Goal: Obtain resource: Obtain resource

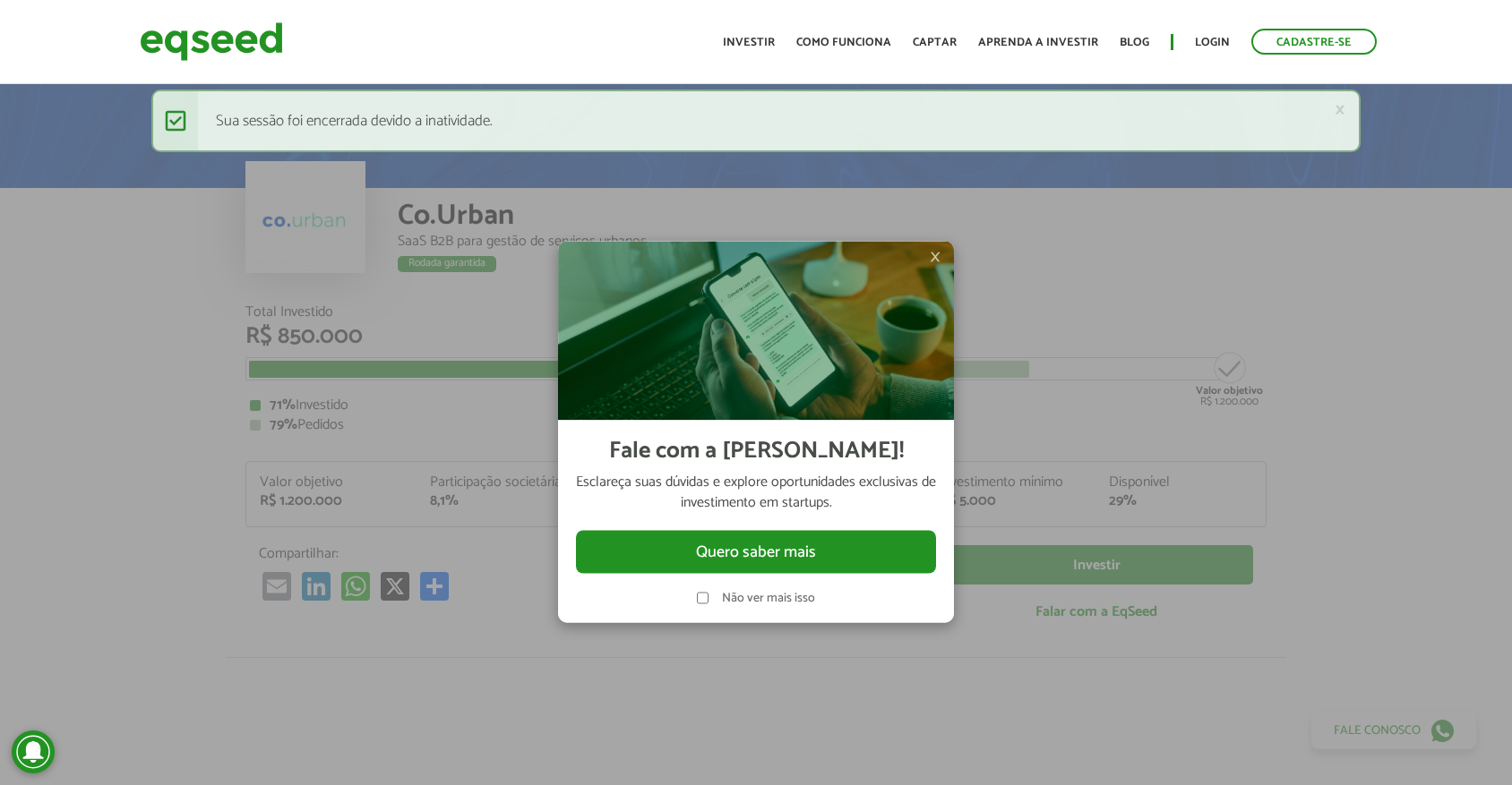
click at [941, 257] on img at bounding box center [756, 330] width 396 height 179
click at [935, 257] on span "×" at bounding box center [934, 256] width 11 height 22
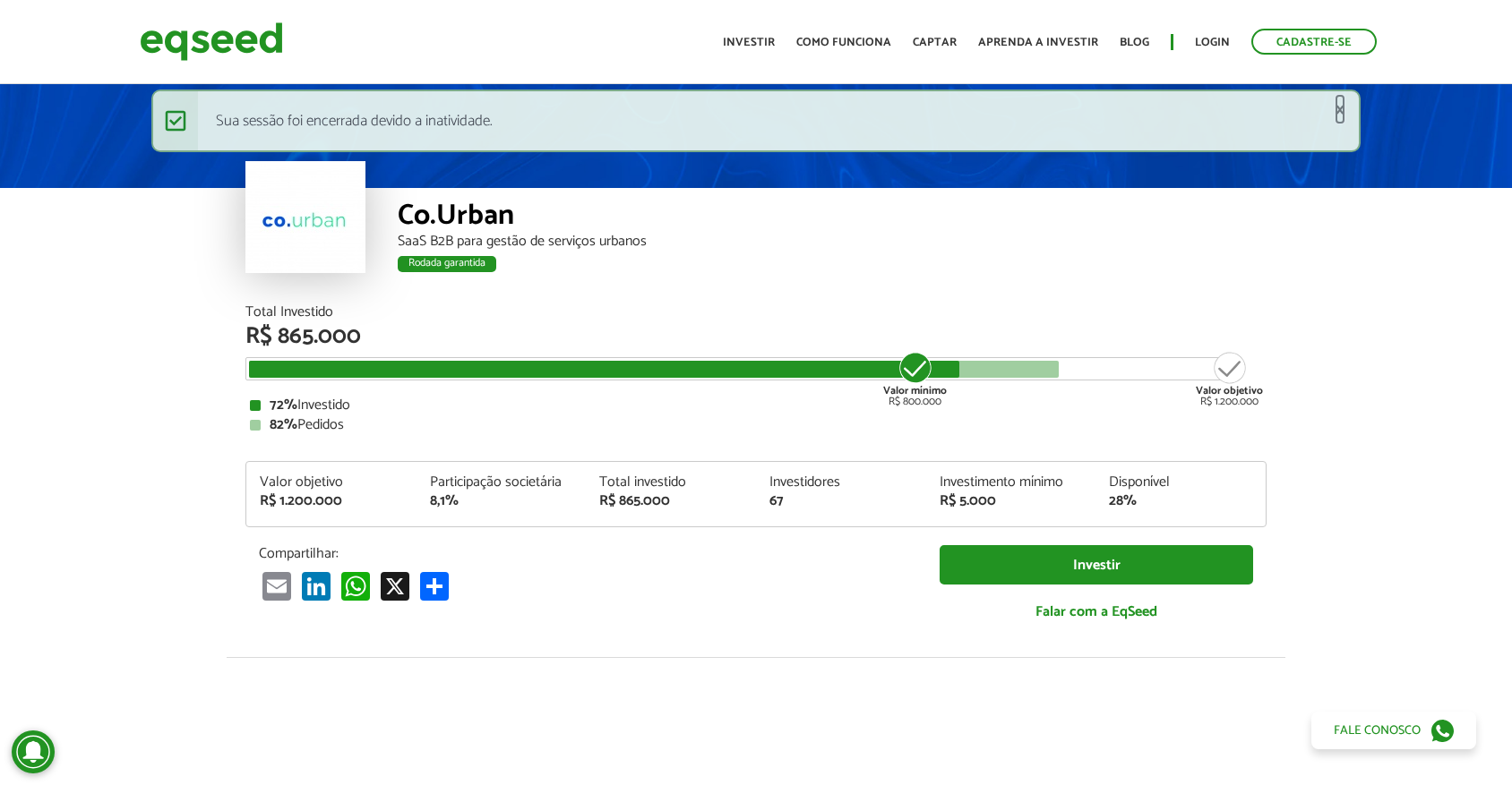
click at [1341, 106] on link "×" at bounding box center [1339, 110] width 11 height 19
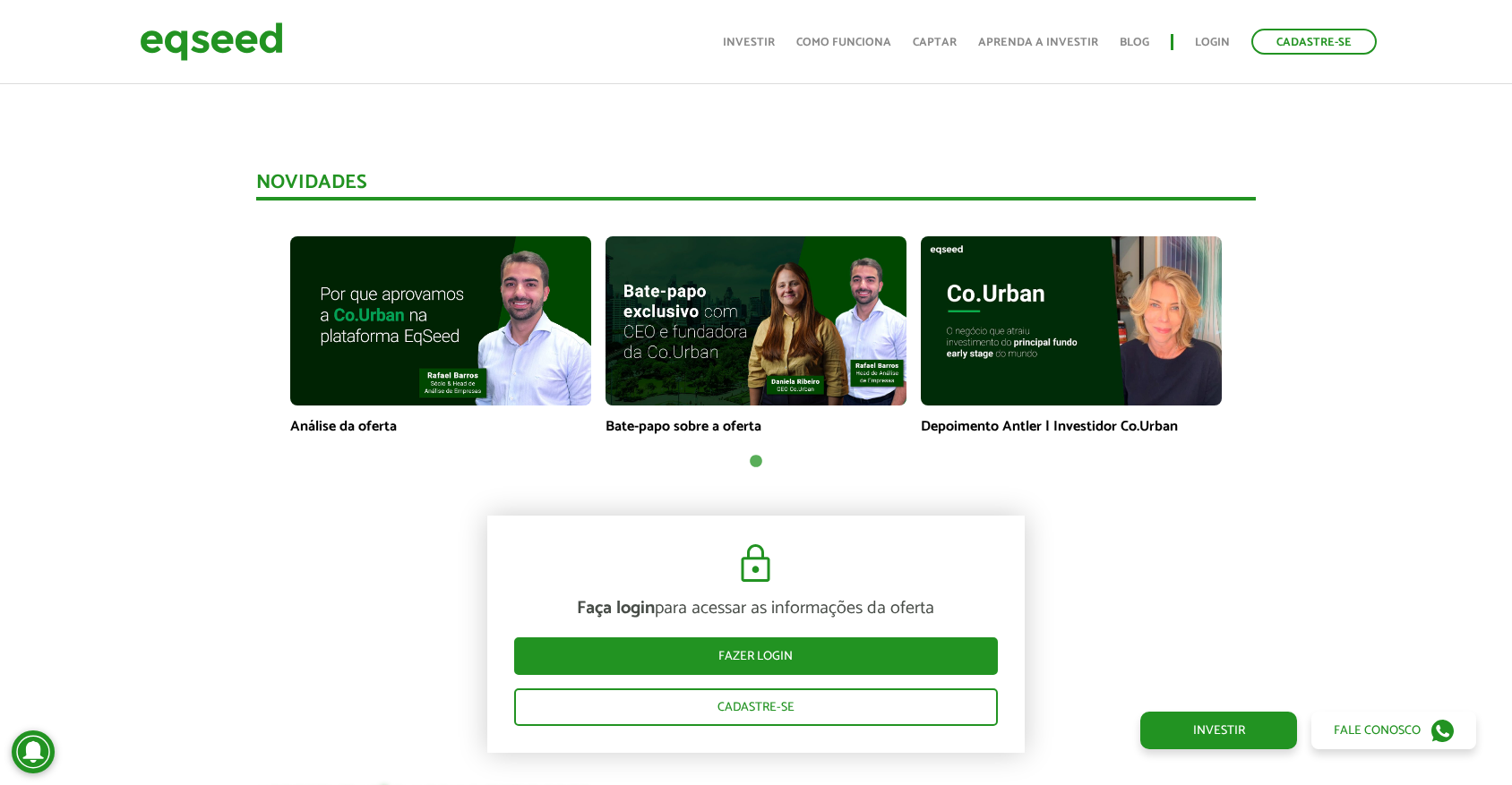
scroll to position [1173, 0]
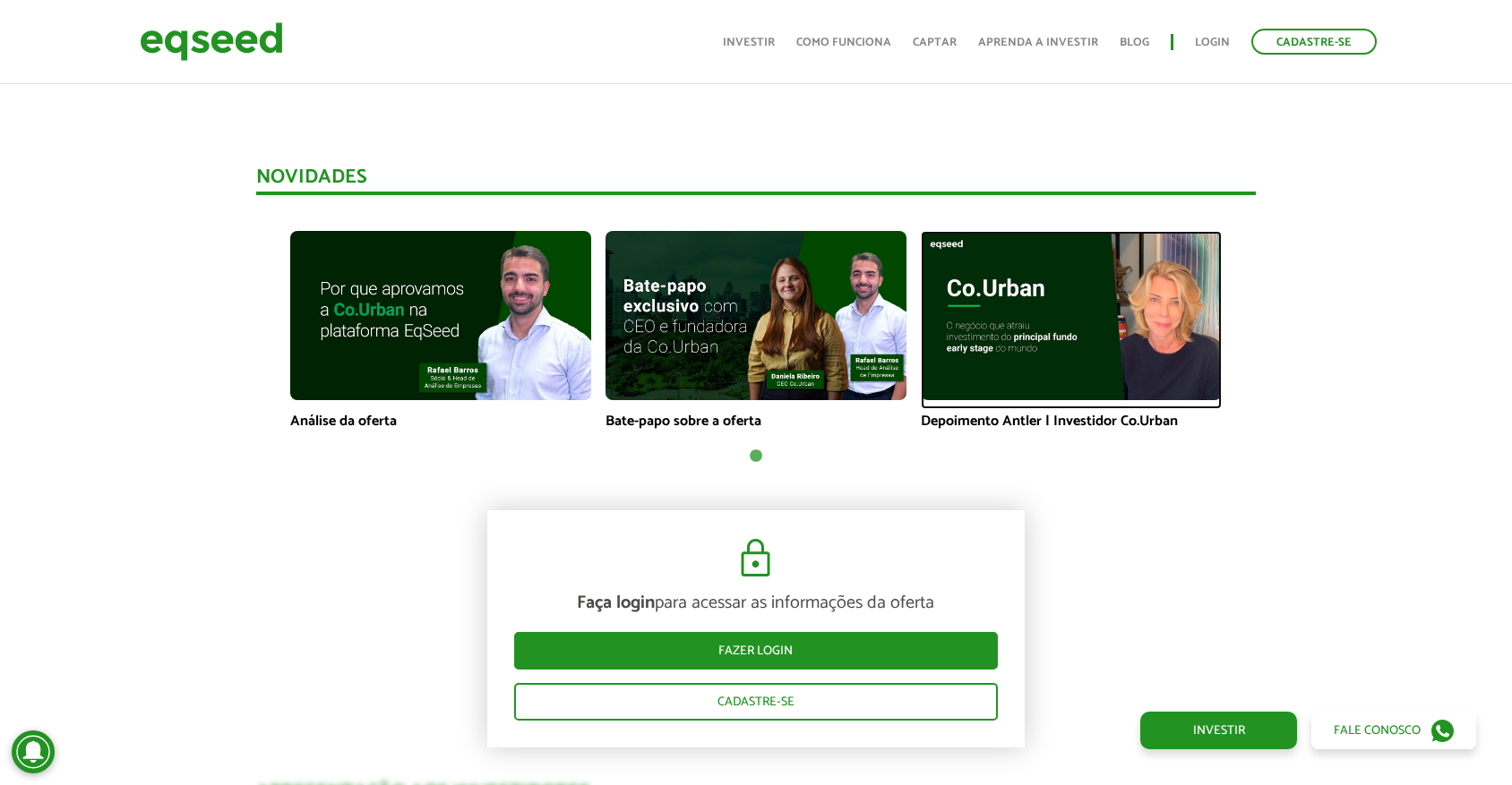
click at [1080, 314] on img at bounding box center [1071, 315] width 301 height 169
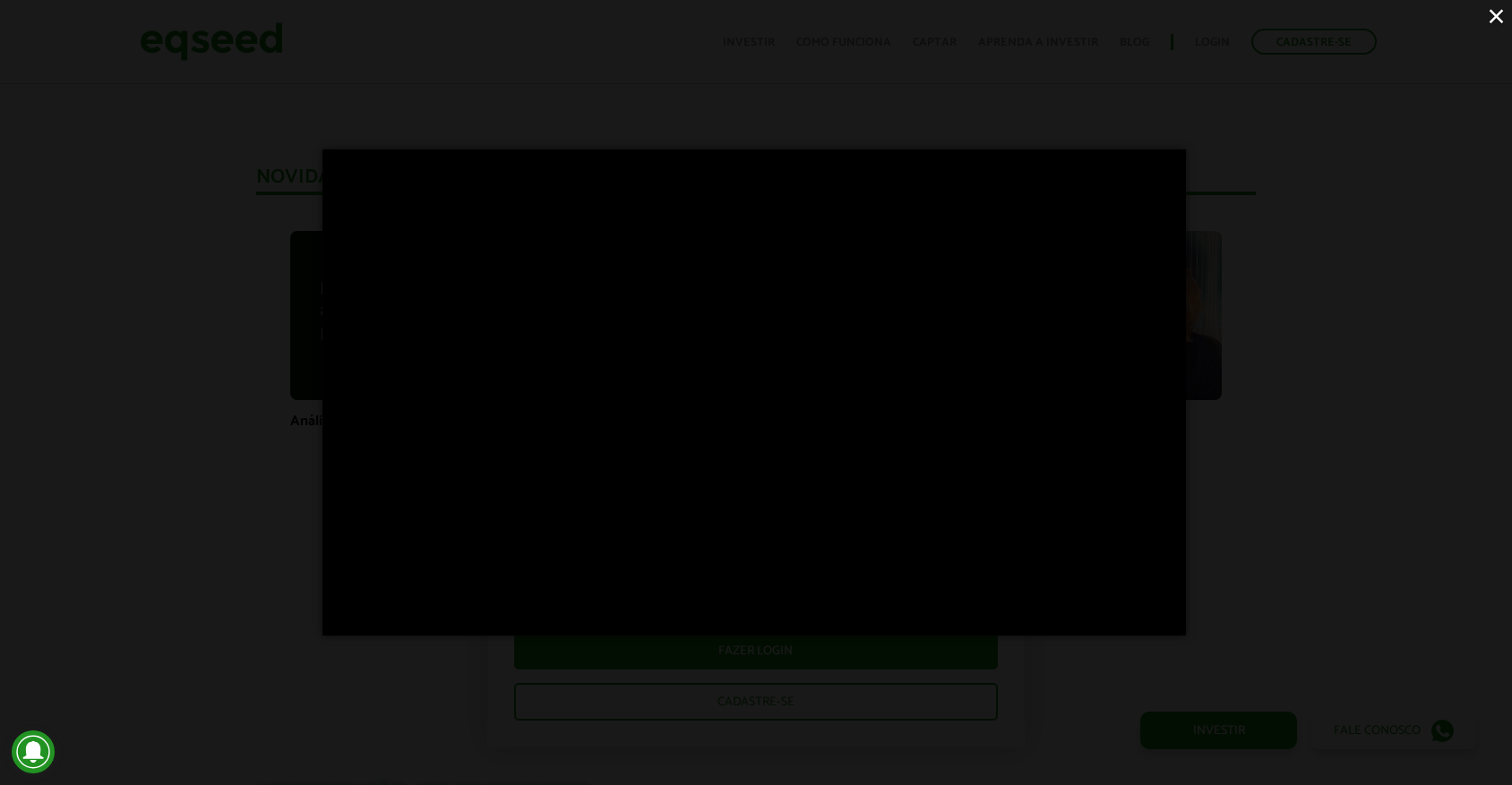
click at [1498, 20] on button "×" at bounding box center [1496, 16] width 32 height 32
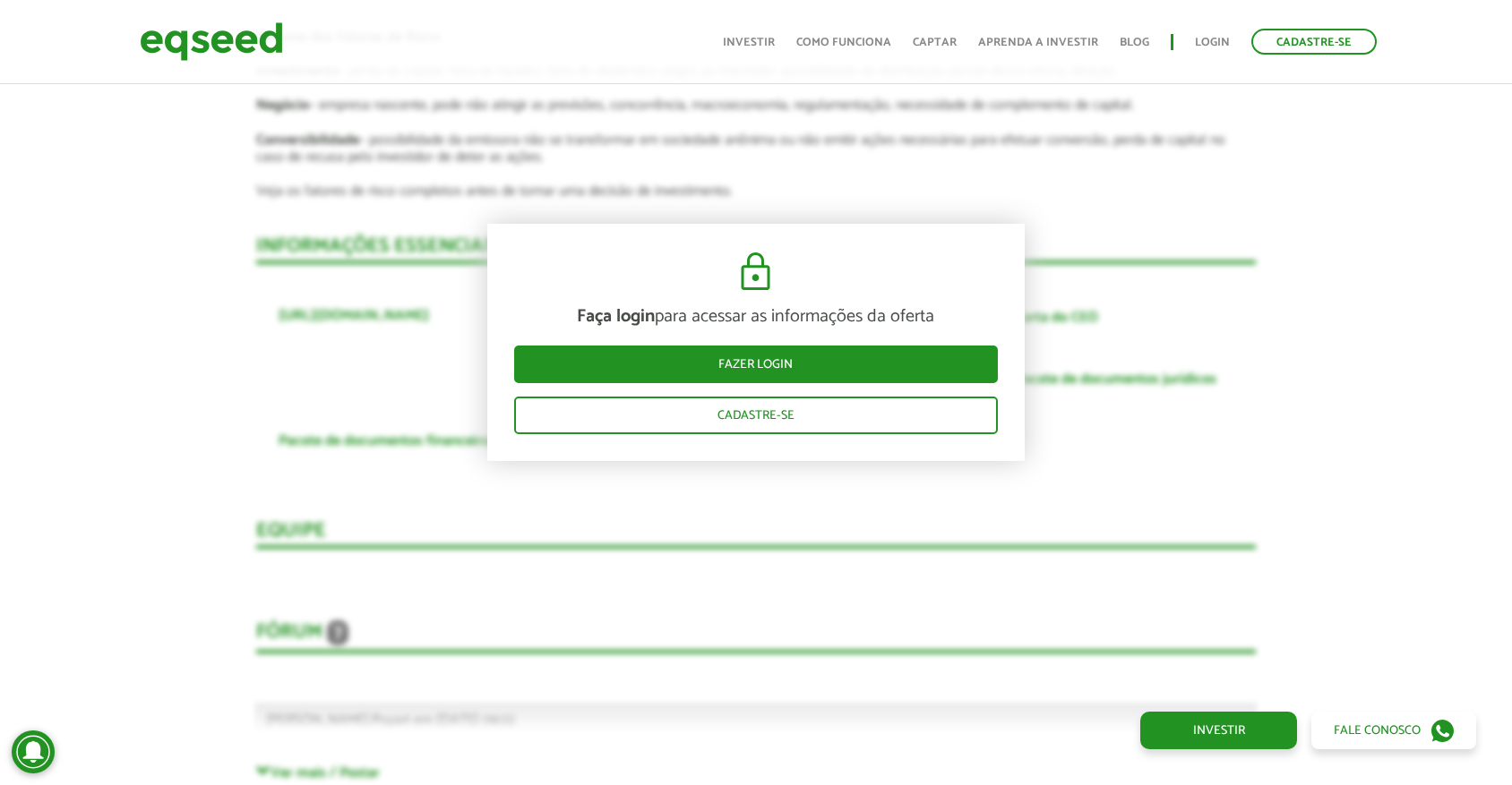
scroll to position [3637, 0]
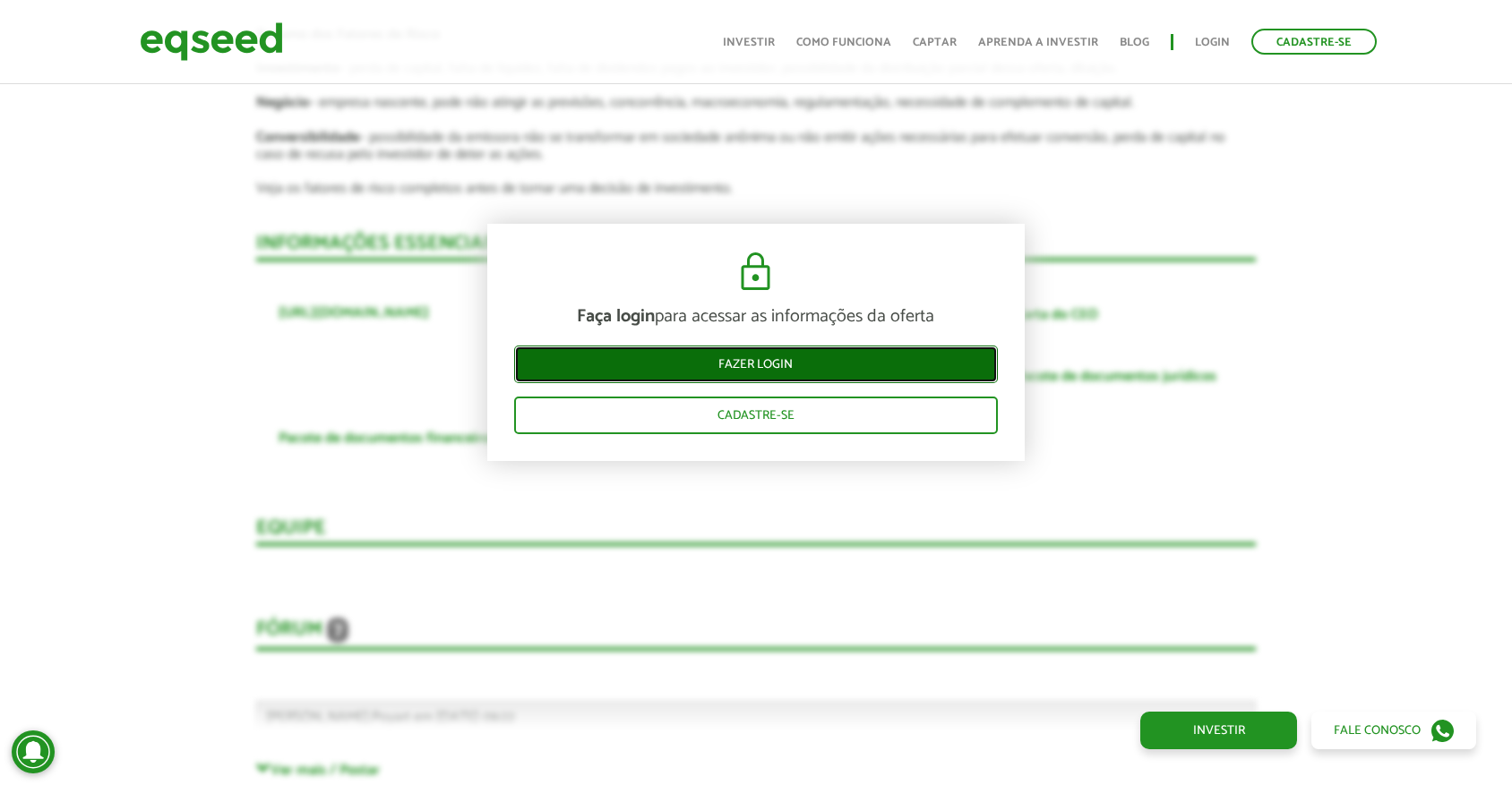
click at [787, 369] on link "Fazer login" at bounding box center [756, 364] width 484 height 38
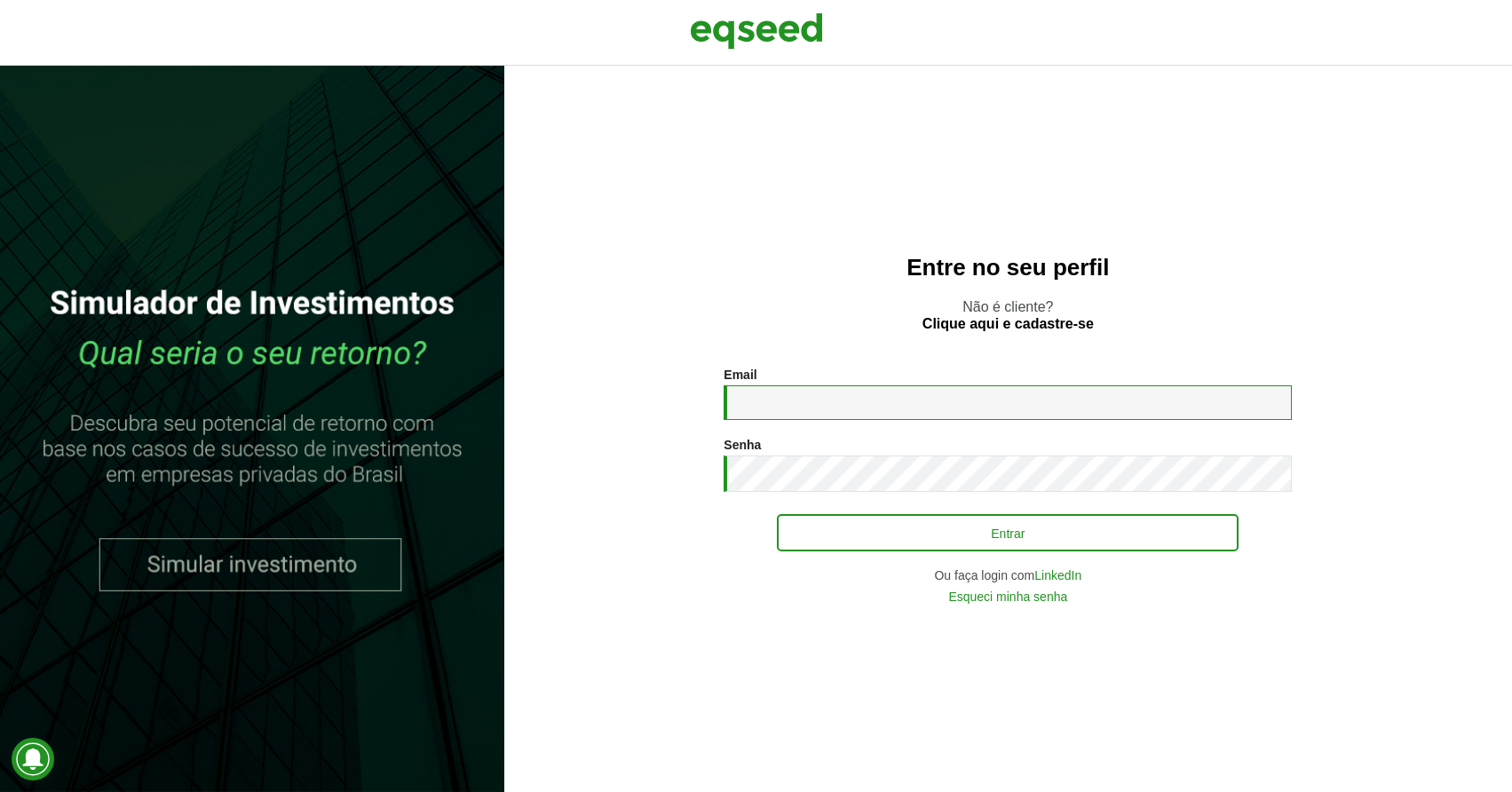
type input "**********"
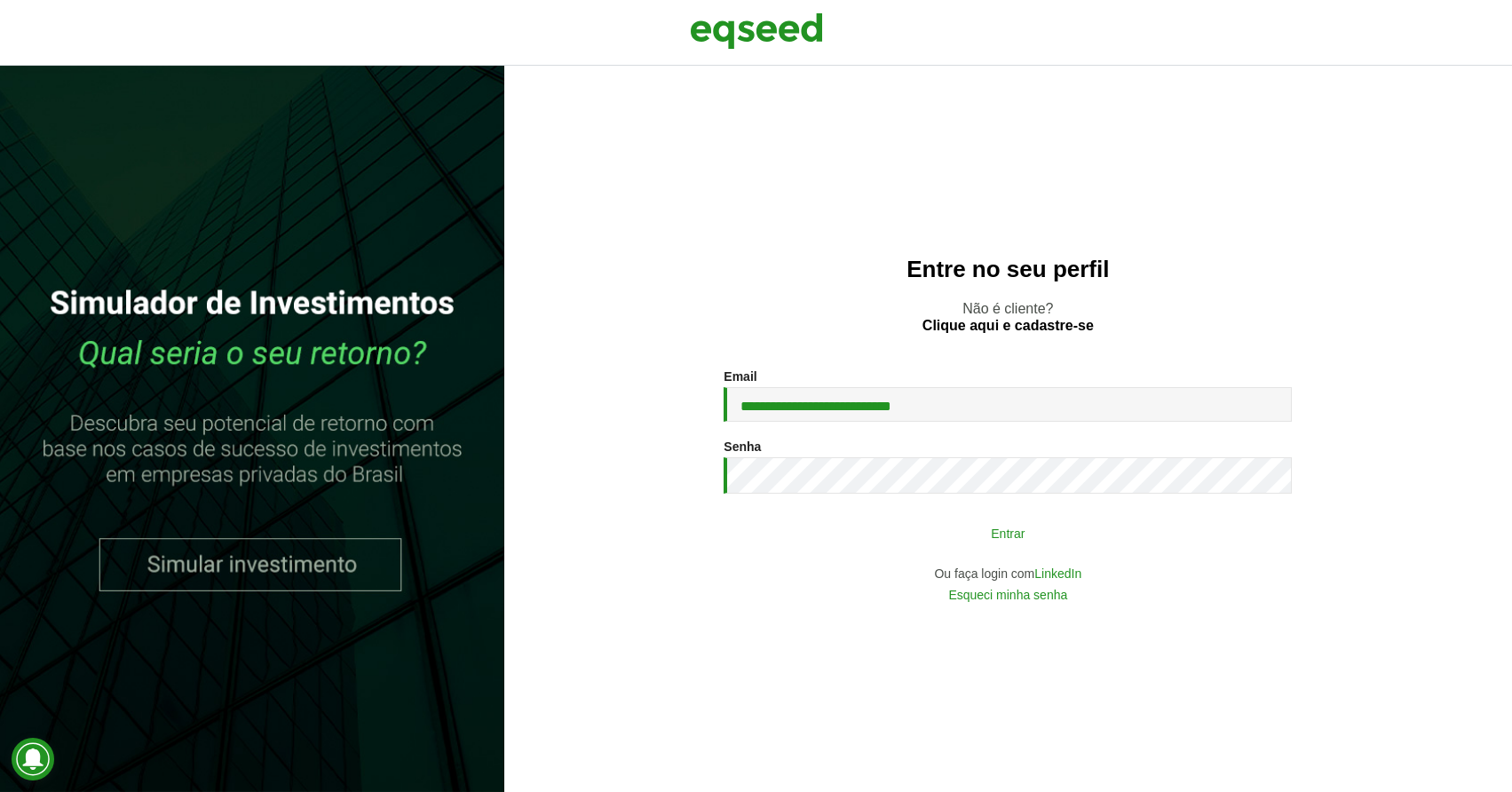
click at [965, 526] on button "Entrar" at bounding box center [1008, 533] width 462 height 33
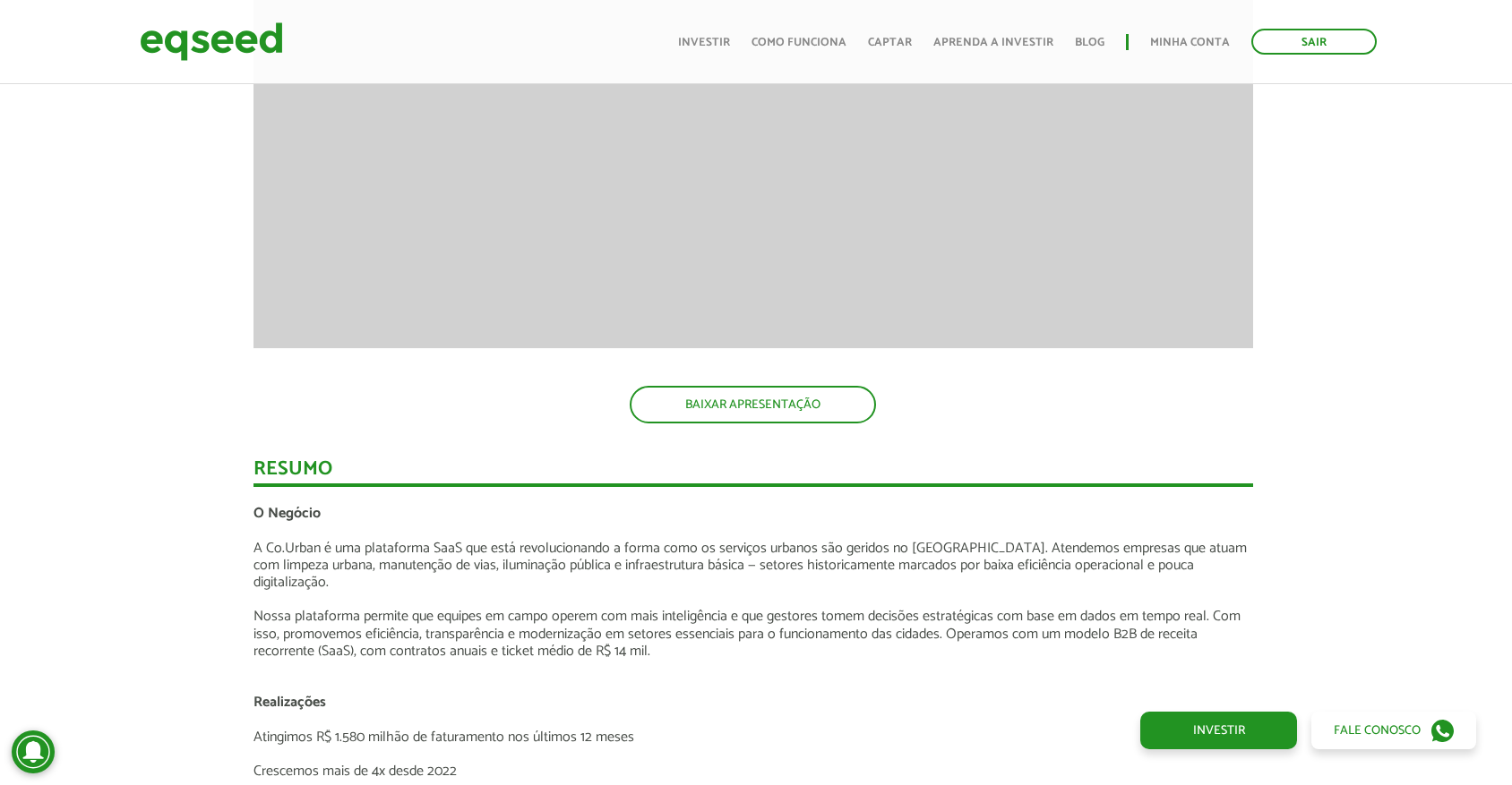
scroll to position [2020, 3]
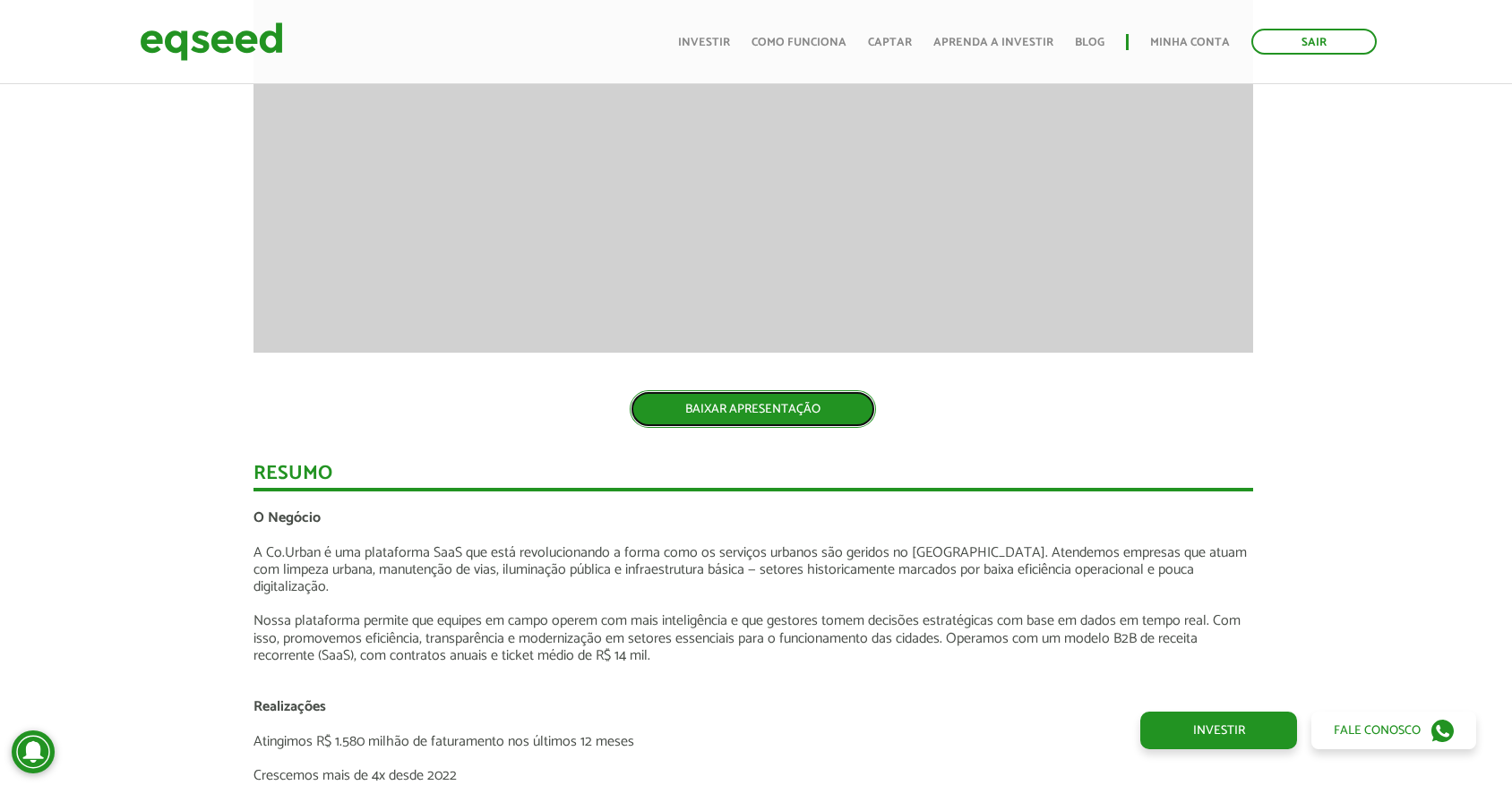
click at [696, 414] on link "BAIXAR APRESENTAÇÃO" at bounding box center [753, 409] width 246 height 38
